Goal: Navigation & Orientation: Understand site structure

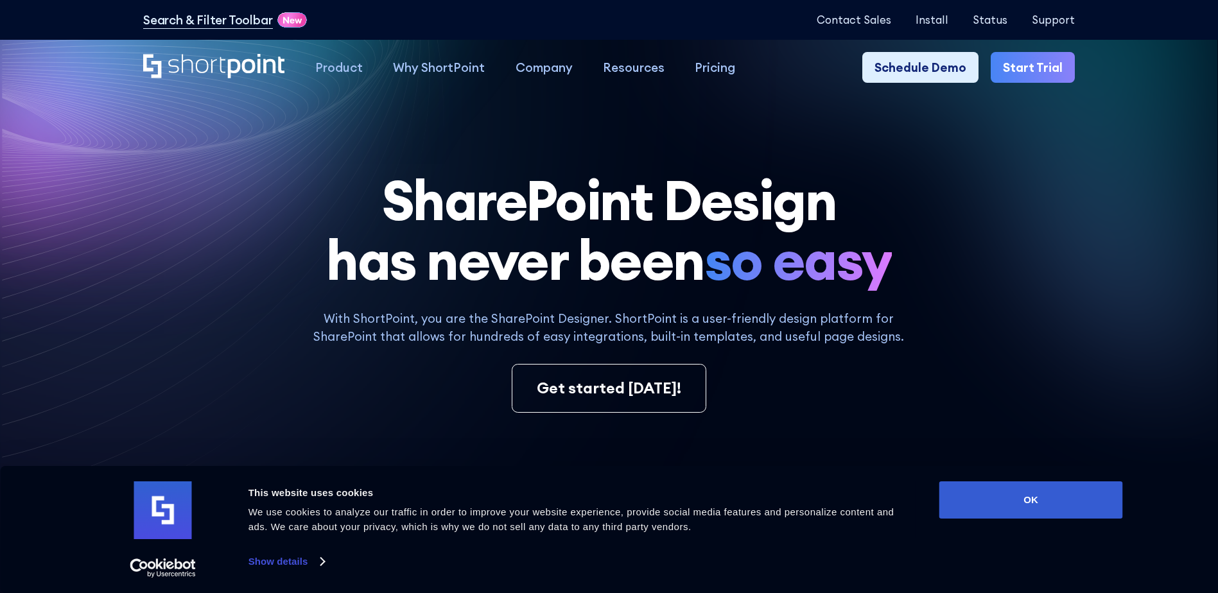
scroll to position [214, 0]
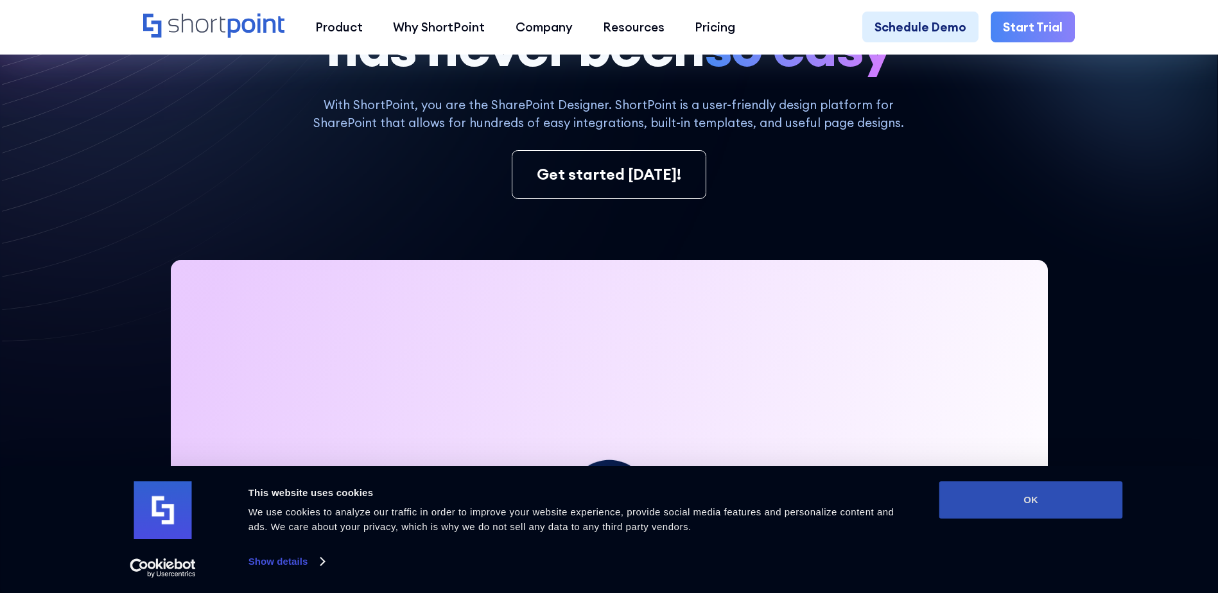
click at [982, 492] on button "OK" at bounding box center [1031, 500] width 184 height 37
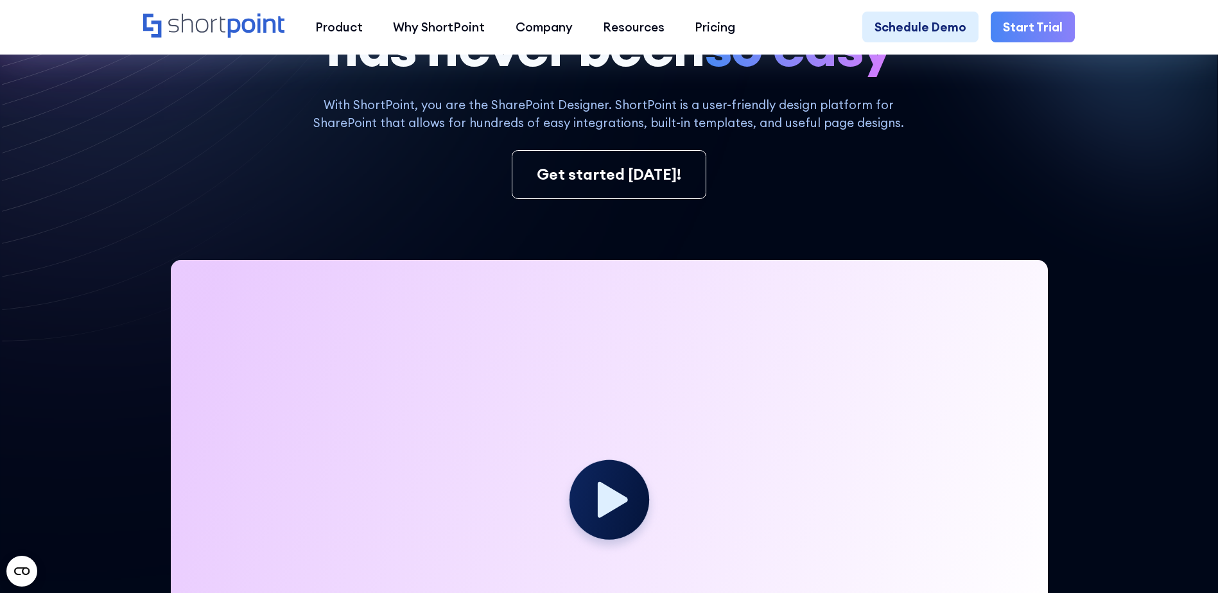
scroll to position [0, 0]
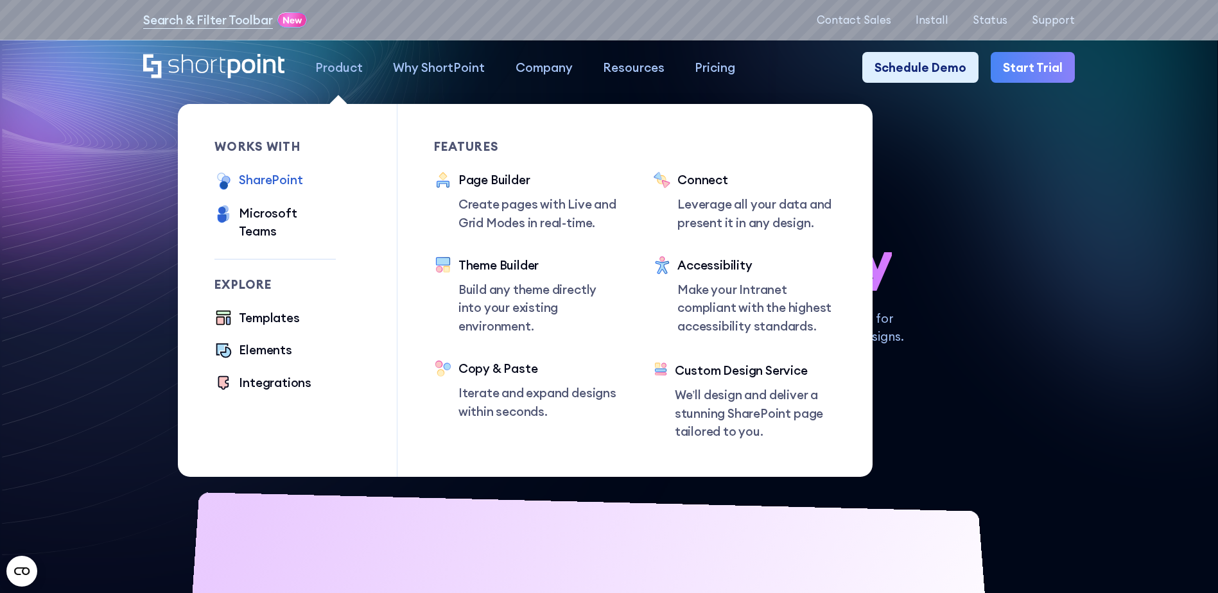
click at [282, 184] on div "SharePoint" at bounding box center [271, 180] width 64 height 18
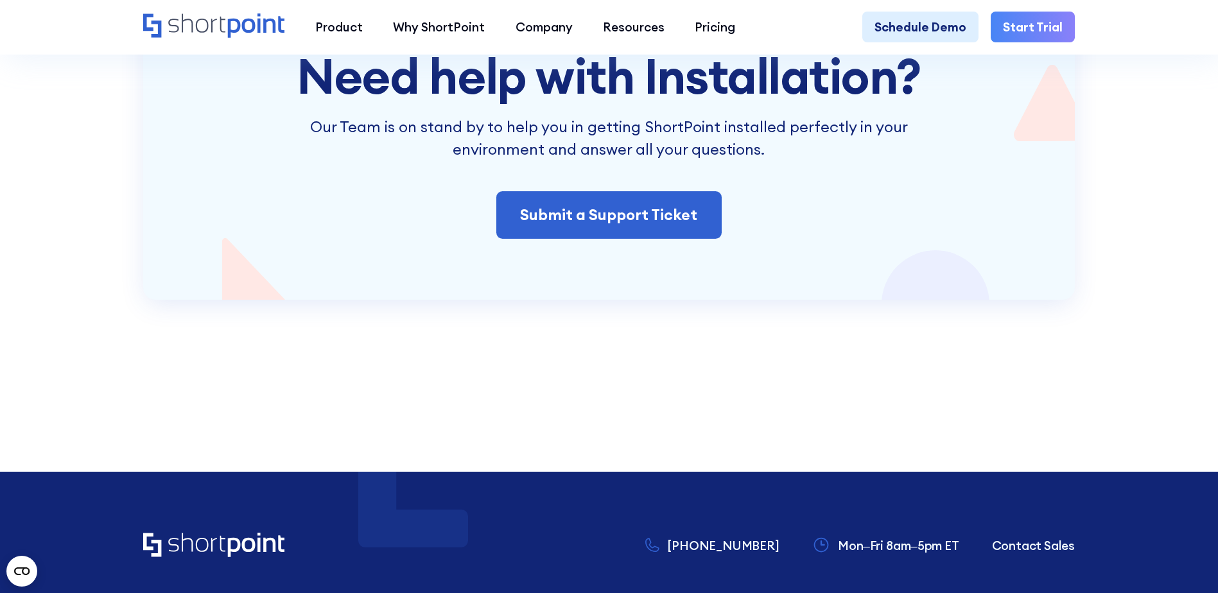
scroll to position [3210, 0]
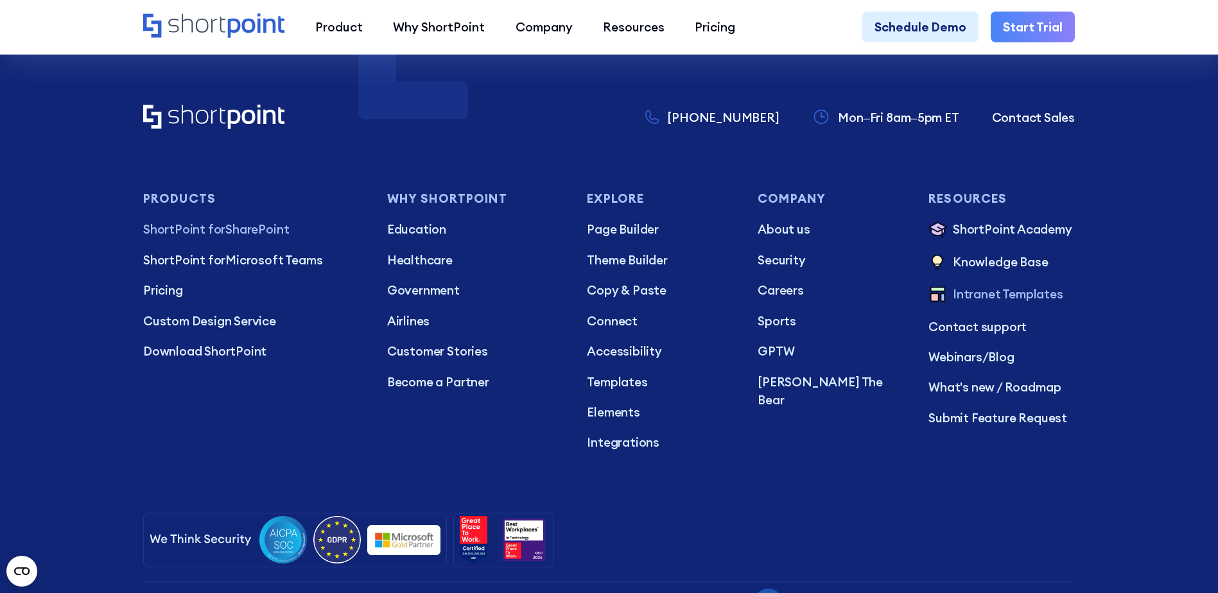
click at [980, 305] on p "Intranet Templates" at bounding box center [1008, 295] width 110 height 20
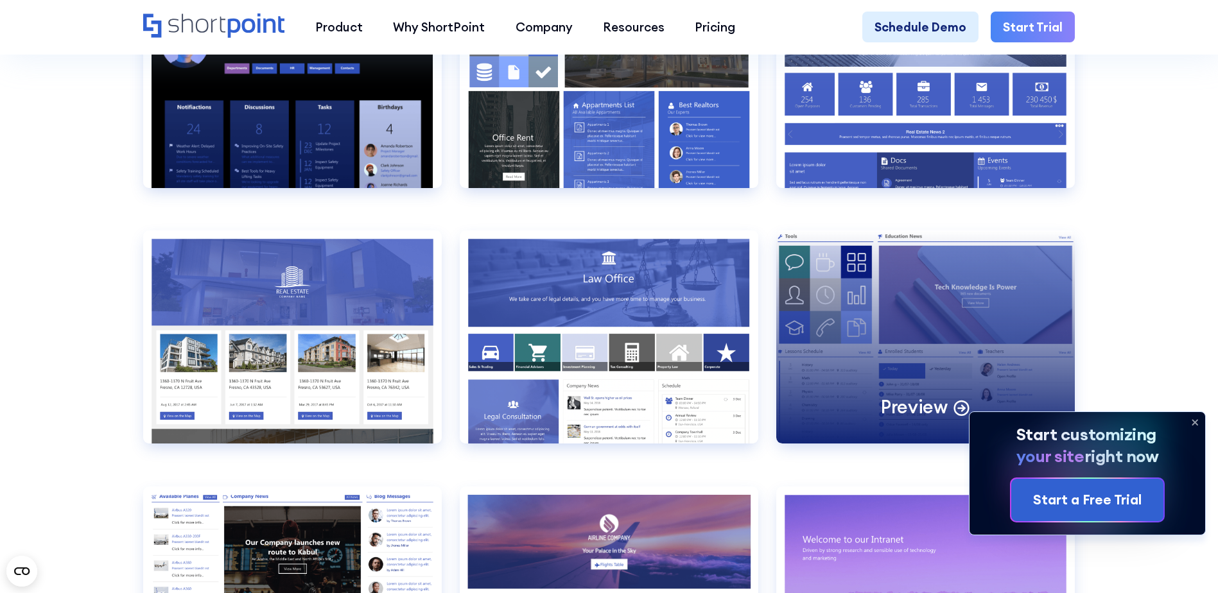
scroll to position [1498, 0]
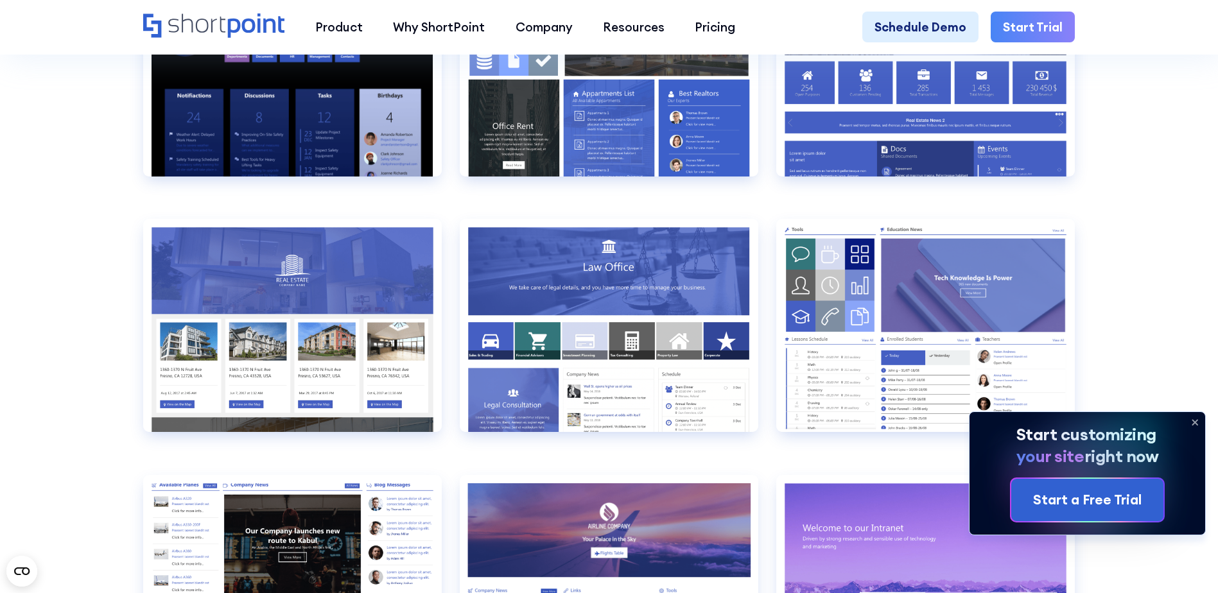
click at [1192, 421] on icon at bounding box center [1195, 422] width 21 height 21
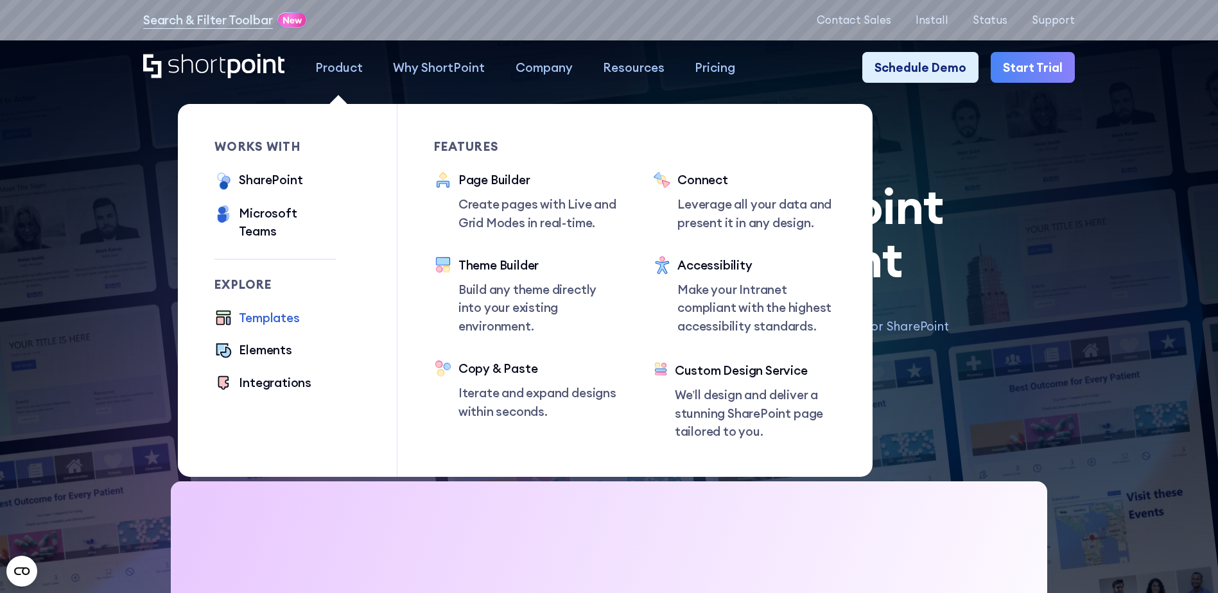
scroll to position [0, 0]
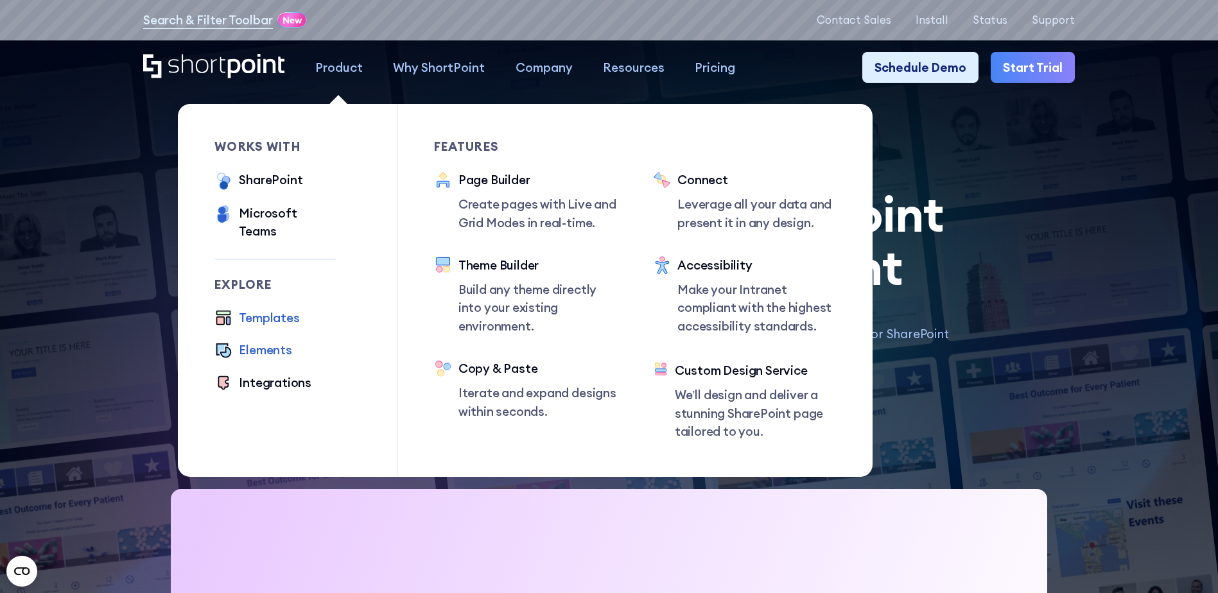
click at [273, 341] on div "Elements" at bounding box center [265, 350] width 53 height 18
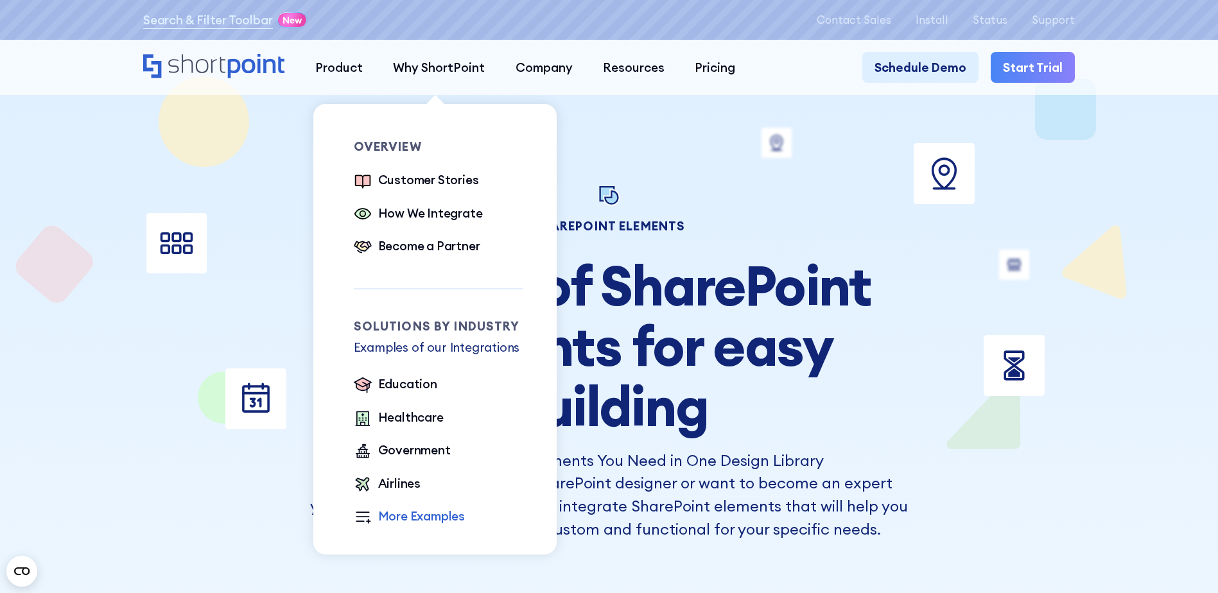
click at [412, 515] on div "More Examples" at bounding box center [421, 516] width 87 height 18
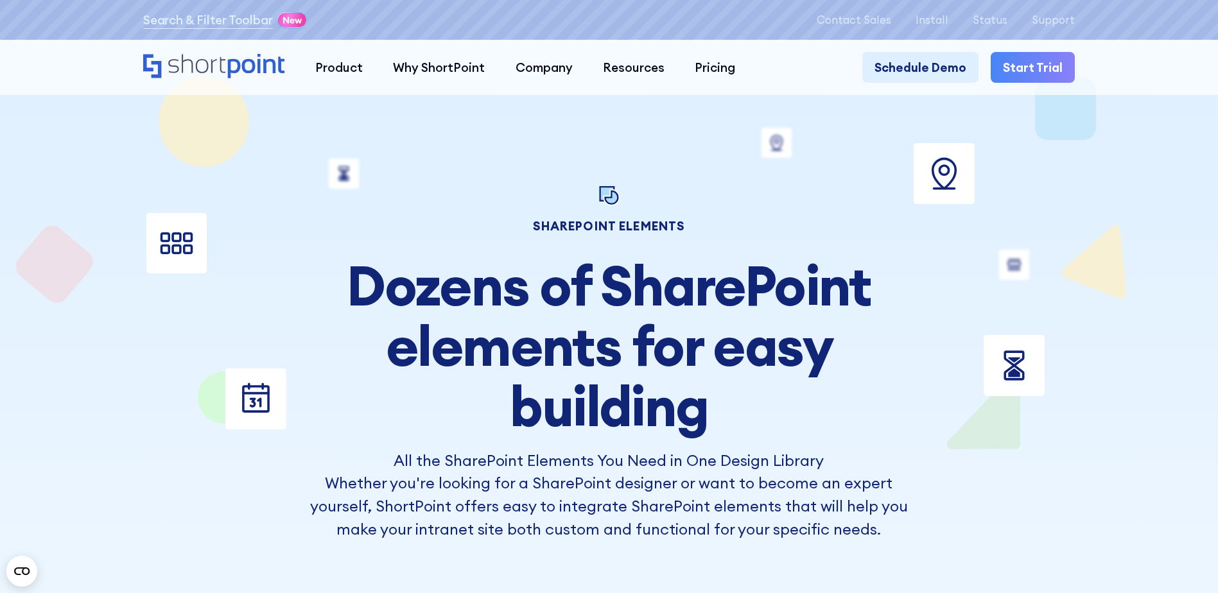
click at [707, 225] on h1 "SHAREPOINT ELEMENTS" at bounding box center [609, 226] width 603 height 11
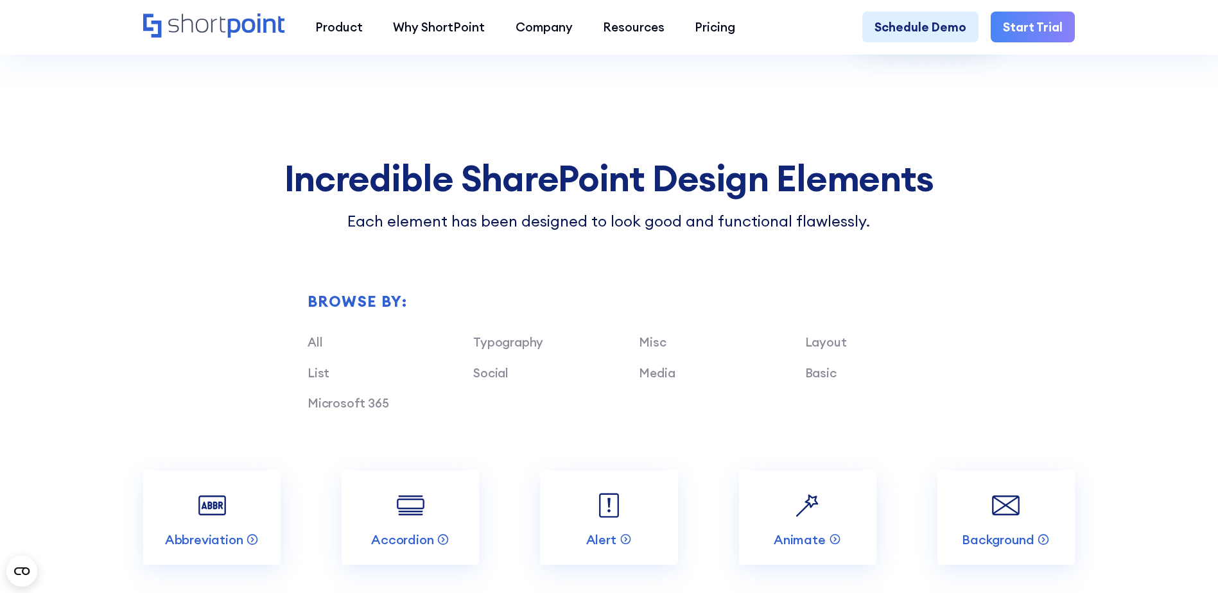
scroll to position [1070, 0]
